Goal: Information Seeking & Learning: Find specific fact

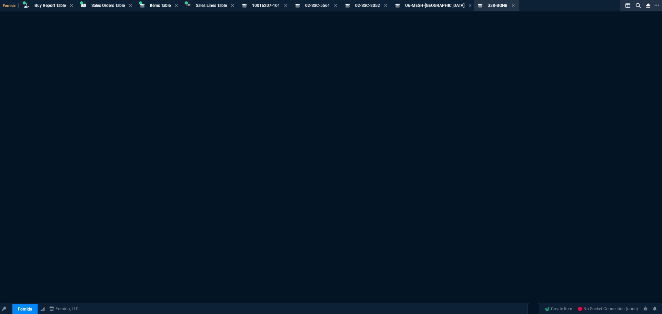
select select "9: OCAM"
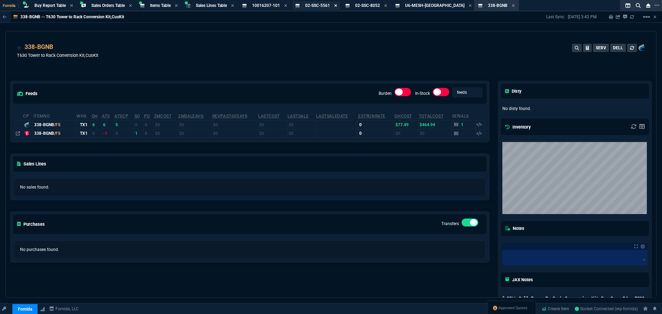
click at [337, 5] on icon at bounding box center [335, 5] width 3 height 4
click at [368, 5] on icon at bounding box center [369, 5] width 3 height 4
click at [332, 4] on icon at bounding box center [330, 5] width 3 height 4
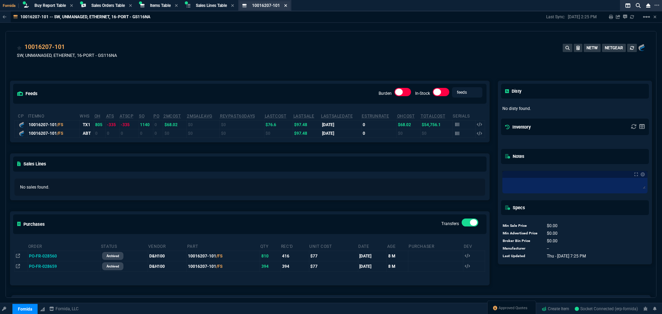
click at [287, 7] on icon at bounding box center [285, 5] width 3 height 3
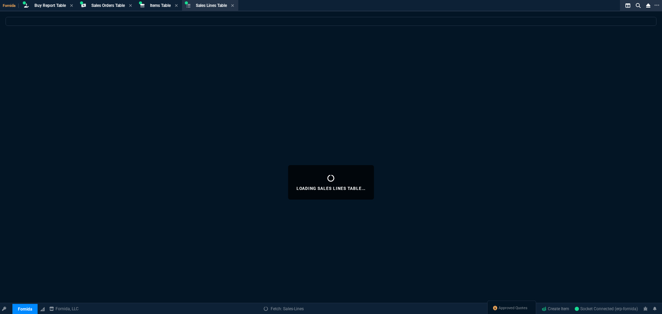
select select
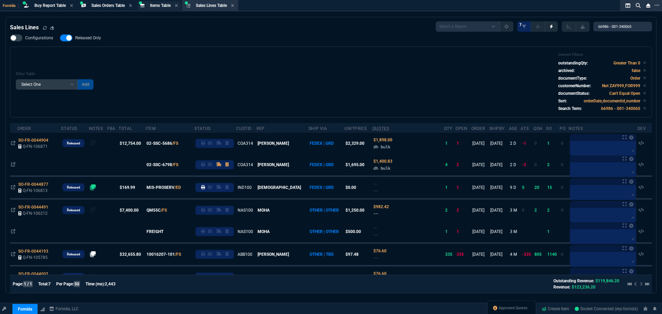
click at [155, 1] on div "Items Table Item" at bounding box center [159, 5] width 43 height 9
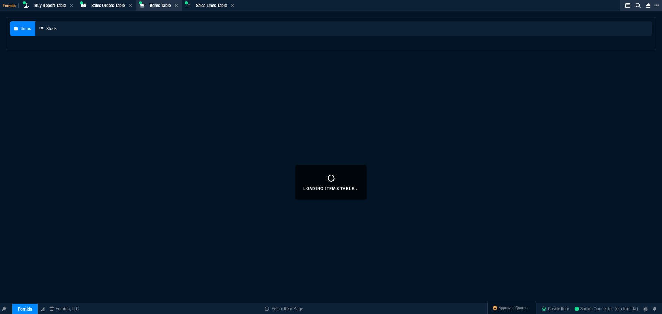
select select
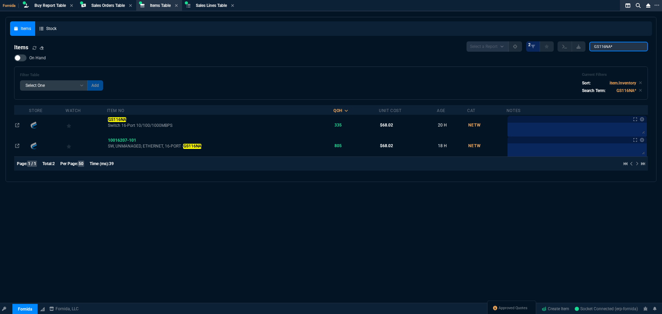
click at [610, 48] on input "GS116NA*" at bounding box center [618, 47] width 59 height 10
paste input "USQ325USB0868"
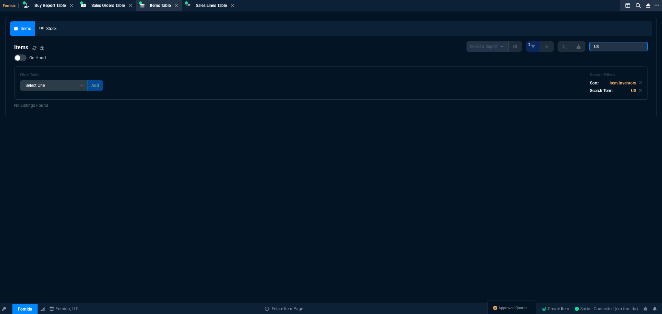
type input "U"
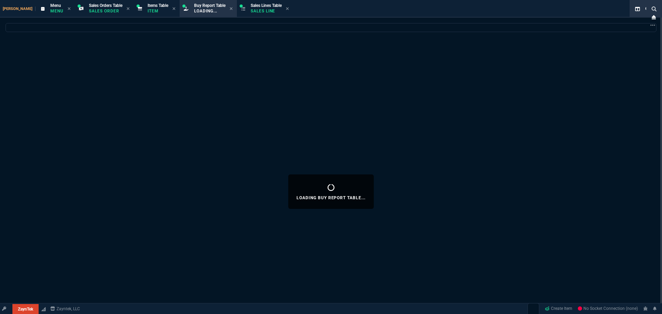
select select "9: OCAM"
